Goal: Task Accomplishment & Management: Use online tool/utility

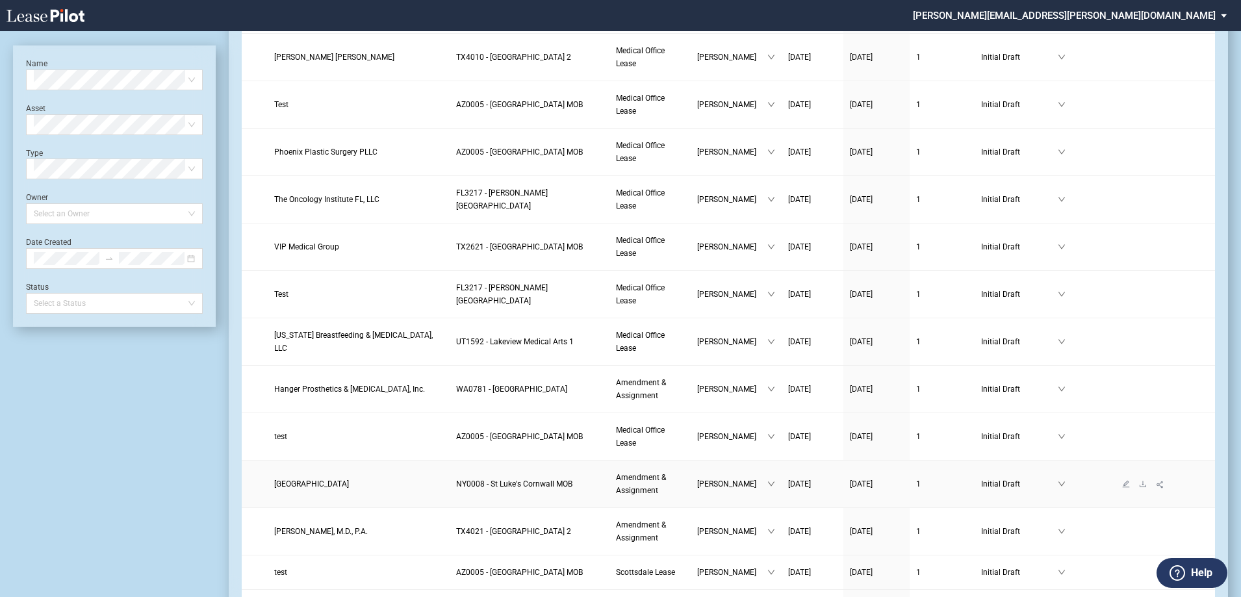
scroll to position [585, 0]
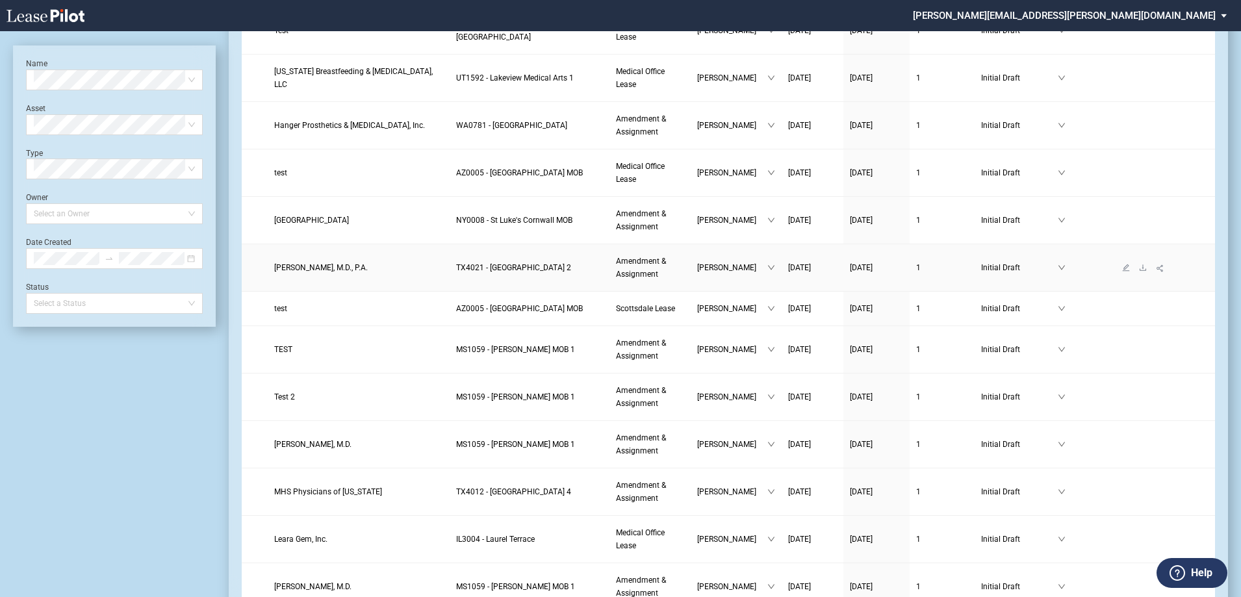
click at [549, 266] on span "TX4021 - Pearland Medical Plaza 2" at bounding box center [513, 267] width 115 height 9
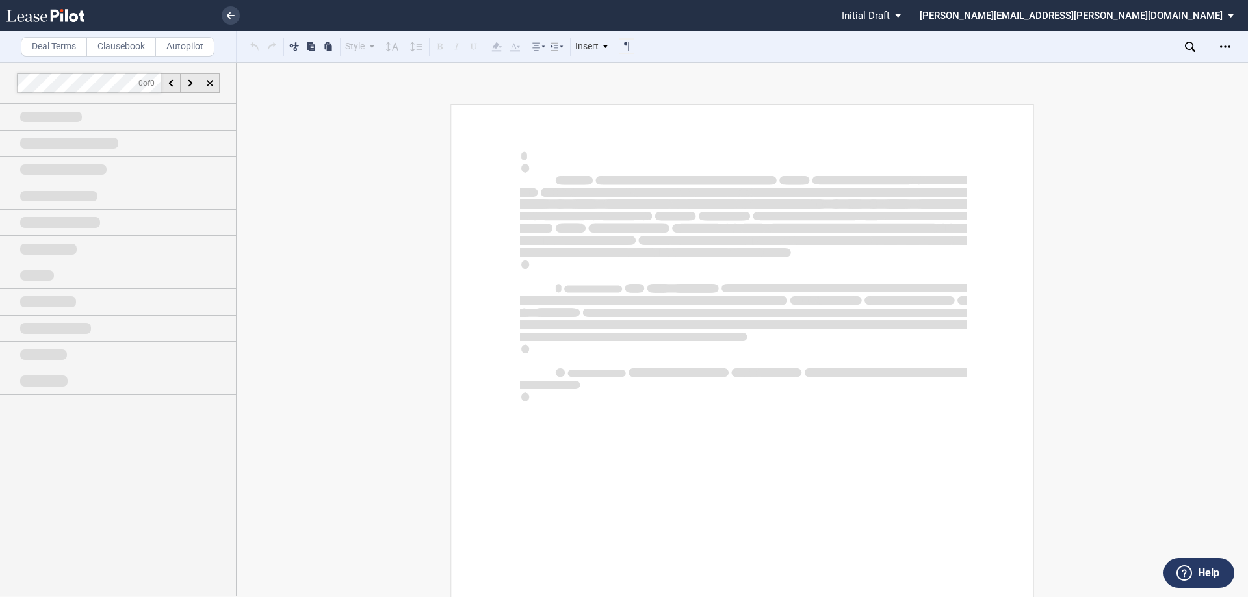
click at [135, 49] on label "Clausebook" at bounding box center [121, 46] width 70 height 19
click at [130, 49] on label "Clausebook" at bounding box center [121, 46] width 70 height 19
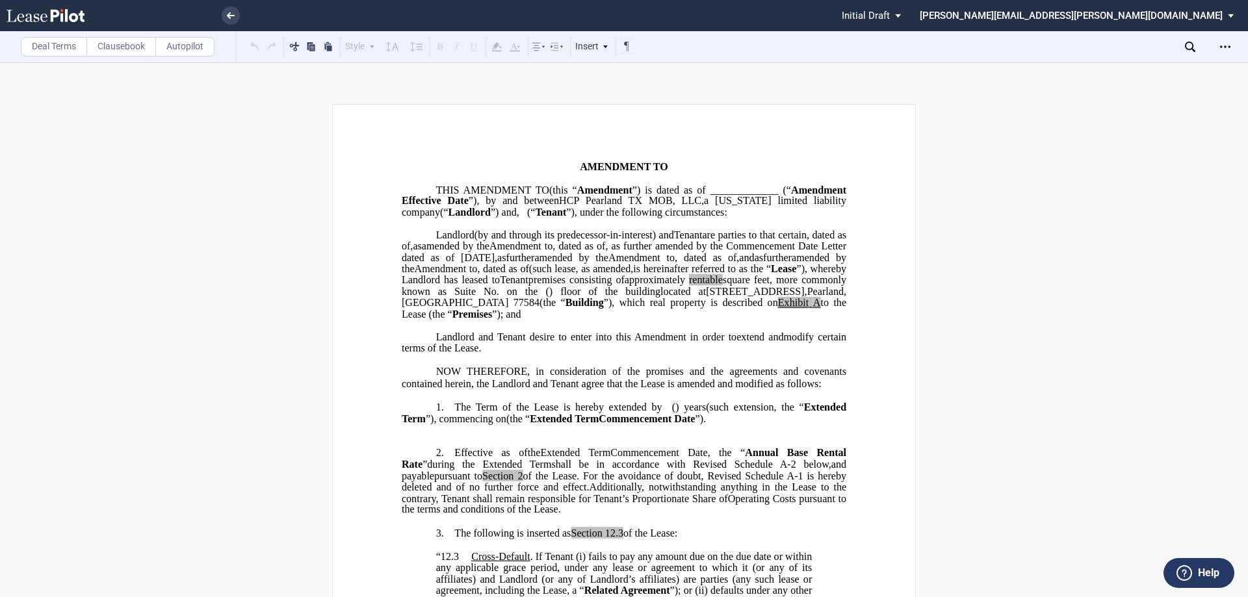
click at [130, 49] on label "Clausebook" at bounding box center [121, 46] width 70 height 19
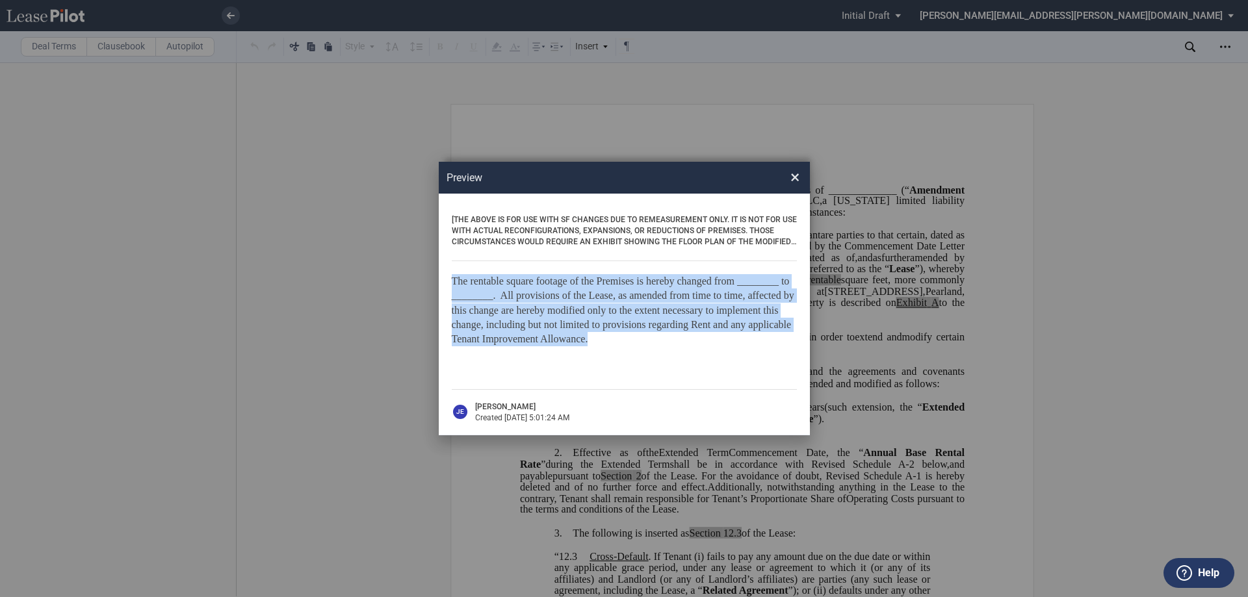
drag, startPoint x: 452, startPoint y: 281, endPoint x: 593, endPoint y: 336, distance: 150.6
click at [593, 336] on p "The rentable square footage of the Premises is hereby changed from ________ to …" at bounding box center [624, 310] width 345 height 73
copy p "The rentable square footage of the Premises is hereby changed from ________ to …"
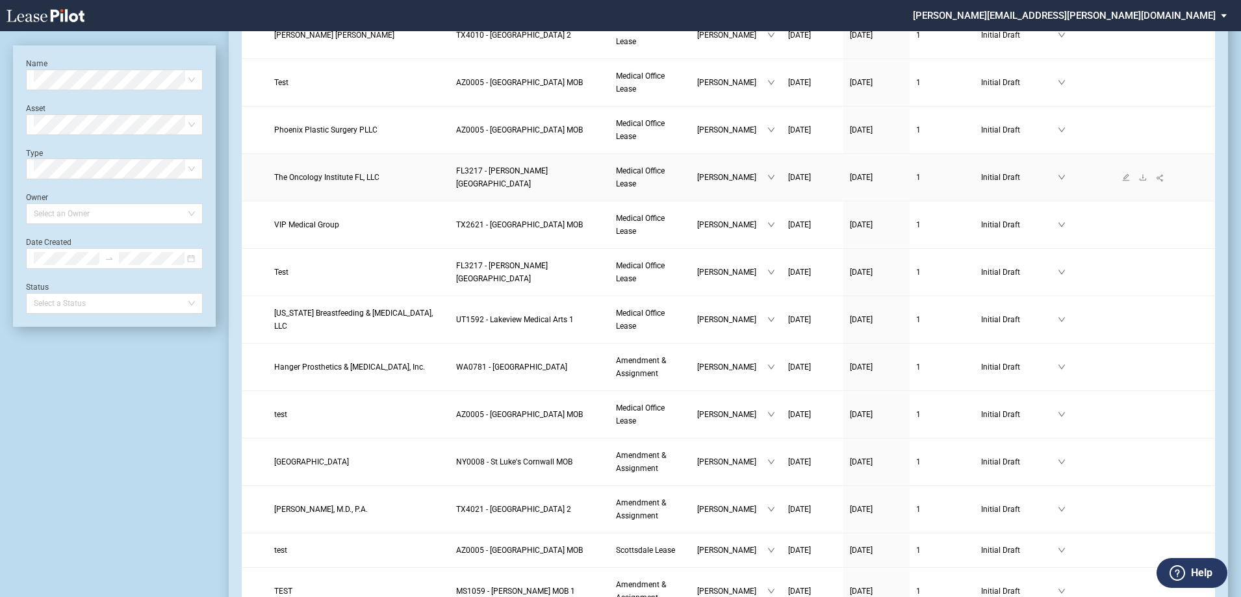
scroll to position [390, 0]
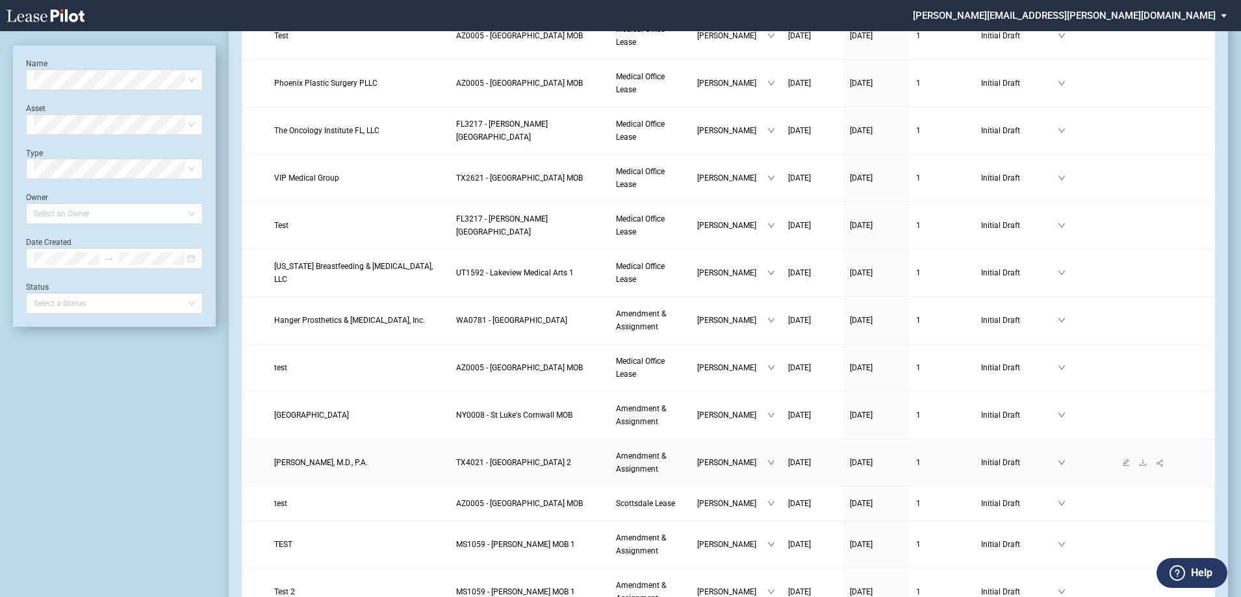
click at [501, 467] on span "TX4021 - Pearland Medical Plaza 2" at bounding box center [513, 462] width 115 height 9
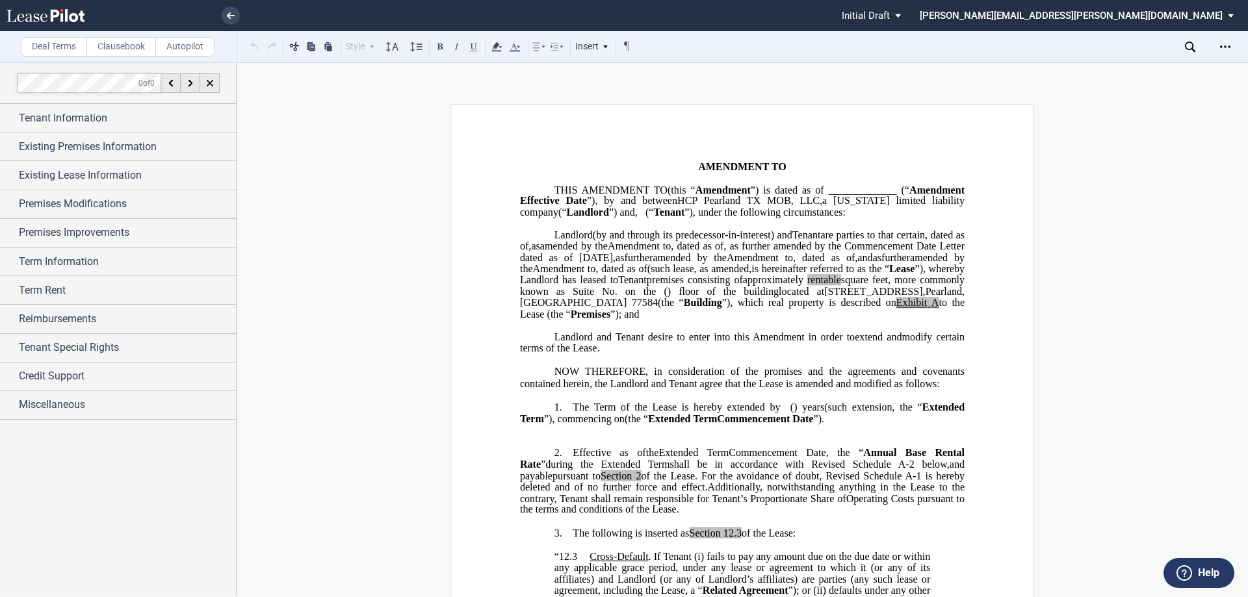
click at [134, 44] on label "Clausebook" at bounding box center [121, 46] width 70 height 19
